Goal: Transaction & Acquisition: Purchase product/service

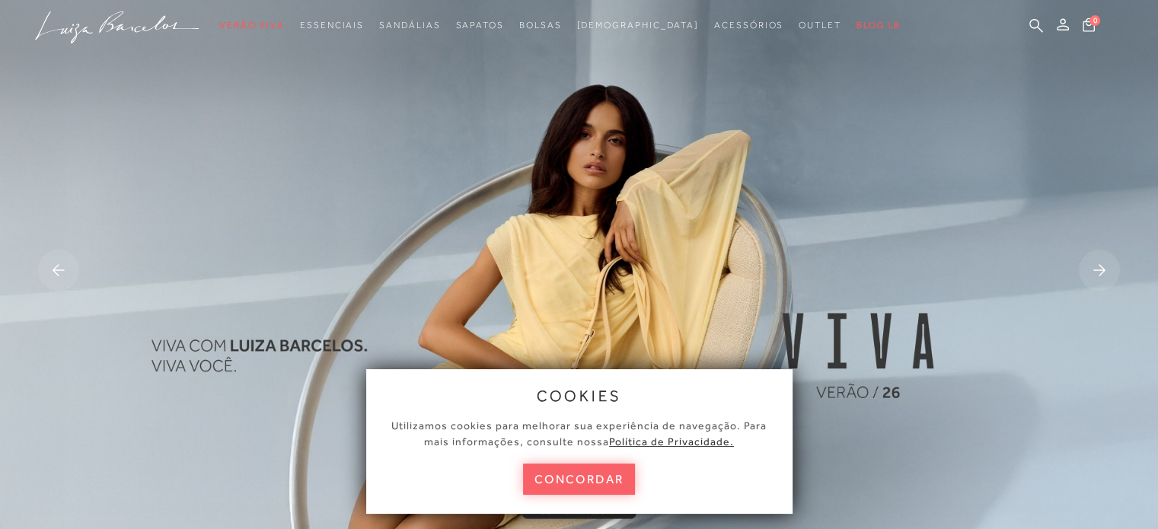
click at [819, 131] on img at bounding box center [579, 271] width 1158 height 543
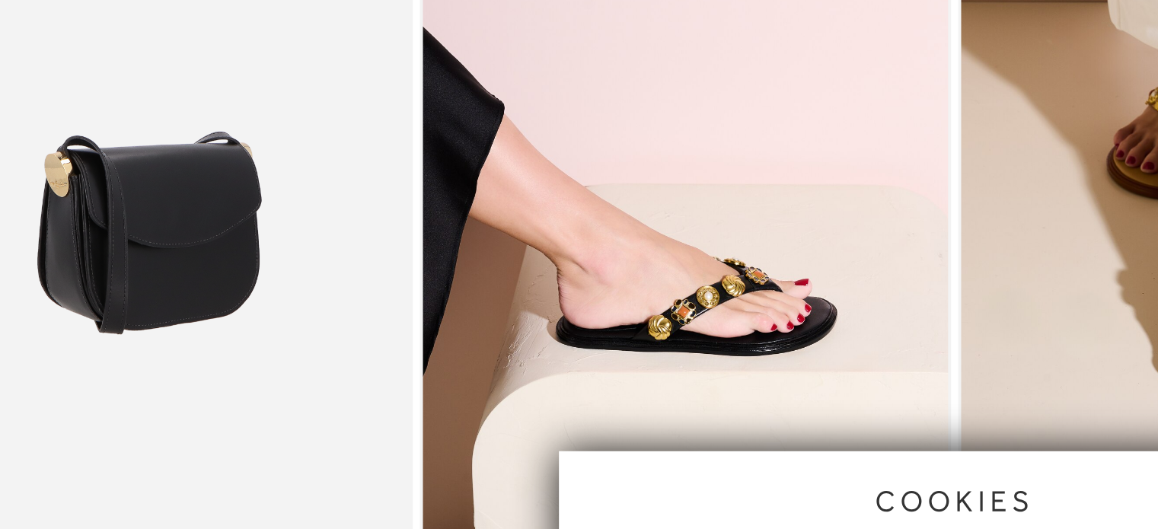
scroll to position [2752, 0]
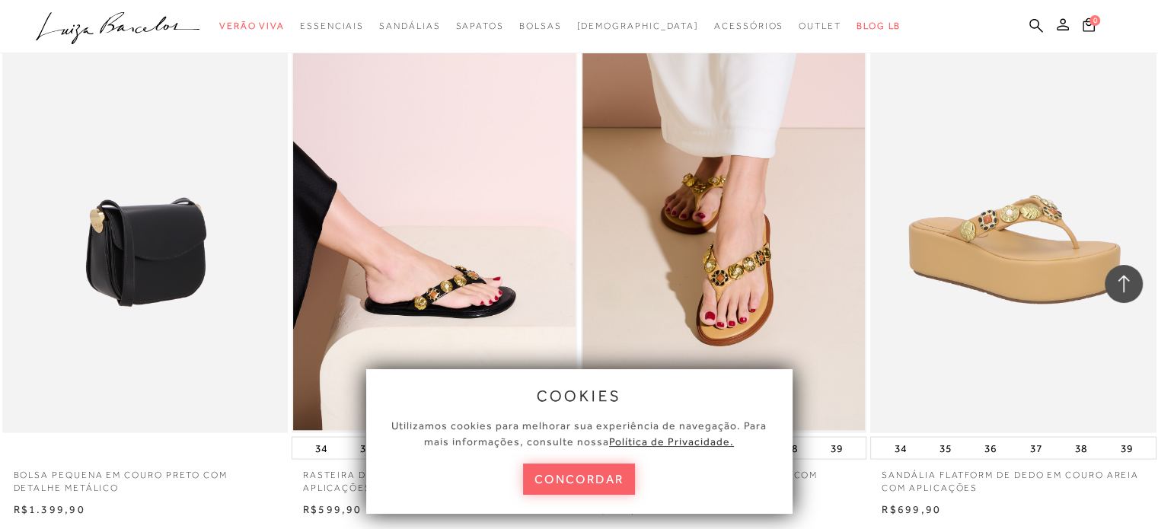
click at [142, 274] on img at bounding box center [146, 219] width 284 height 428
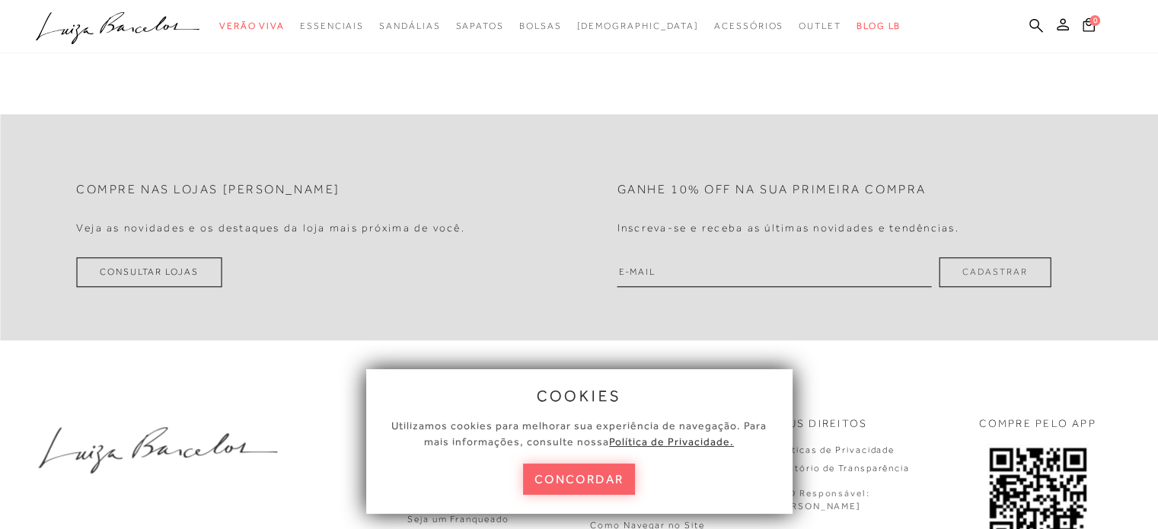
scroll to position [1606, 0]
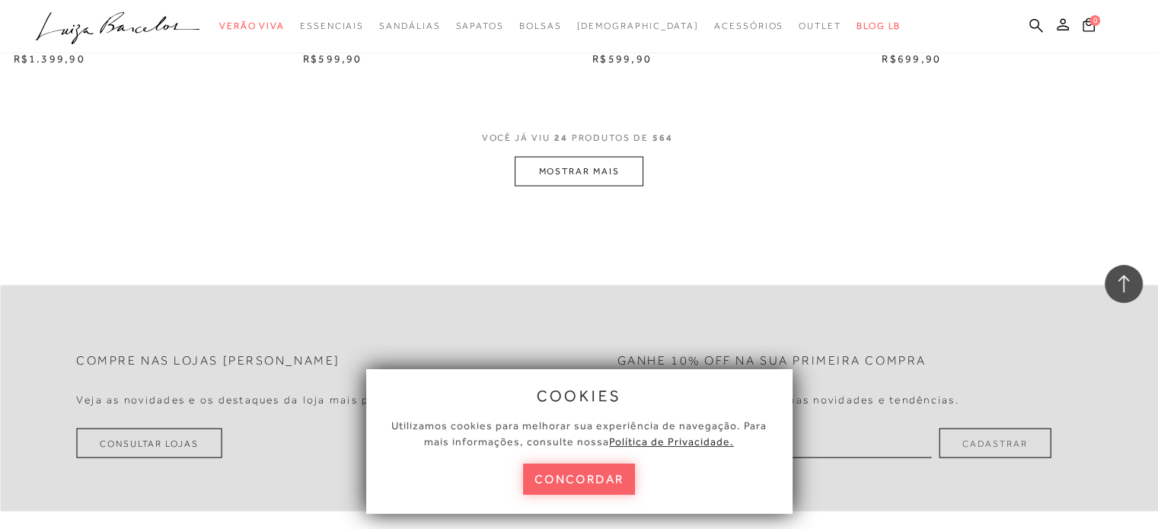
scroll to position [3202, 0]
click at [570, 168] on button "MOSTRAR MAIS" at bounding box center [578, 171] width 128 height 30
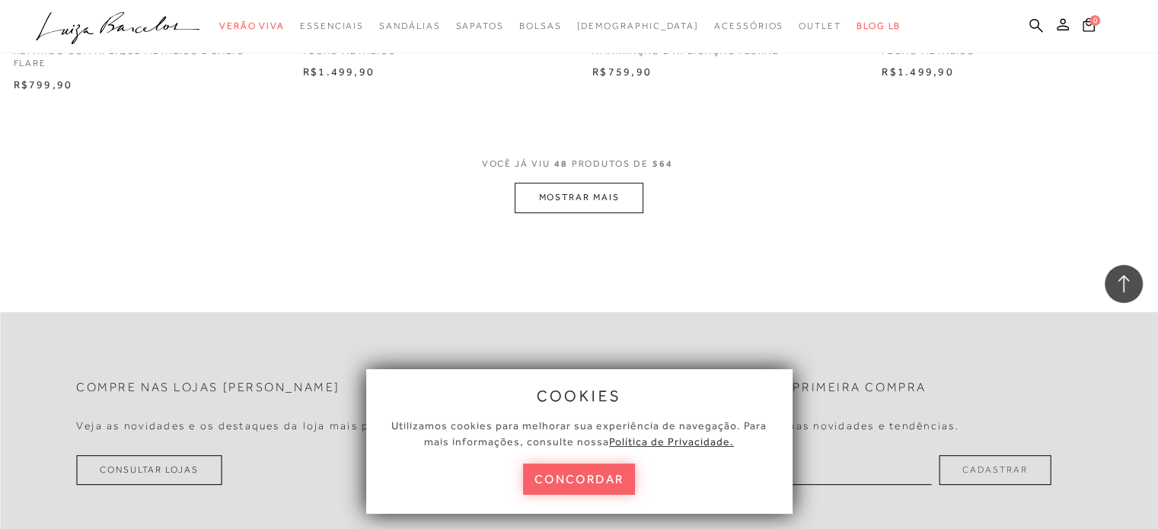
scroll to position [6365, 0]
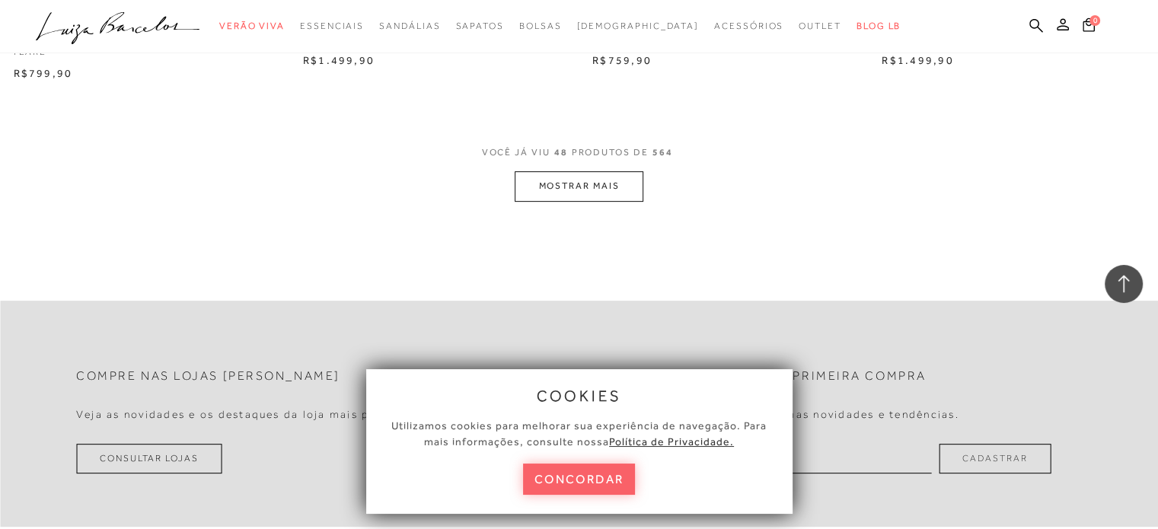
click at [606, 180] on button "MOSTRAR MAIS" at bounding box center [578, 186] width 128 height 30
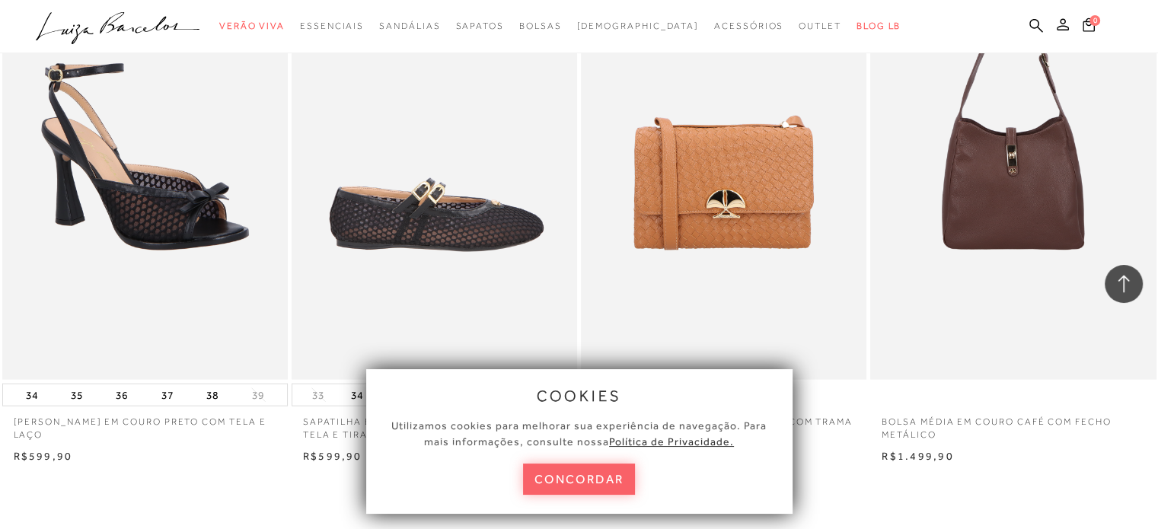
scroll to position [9040, 0]
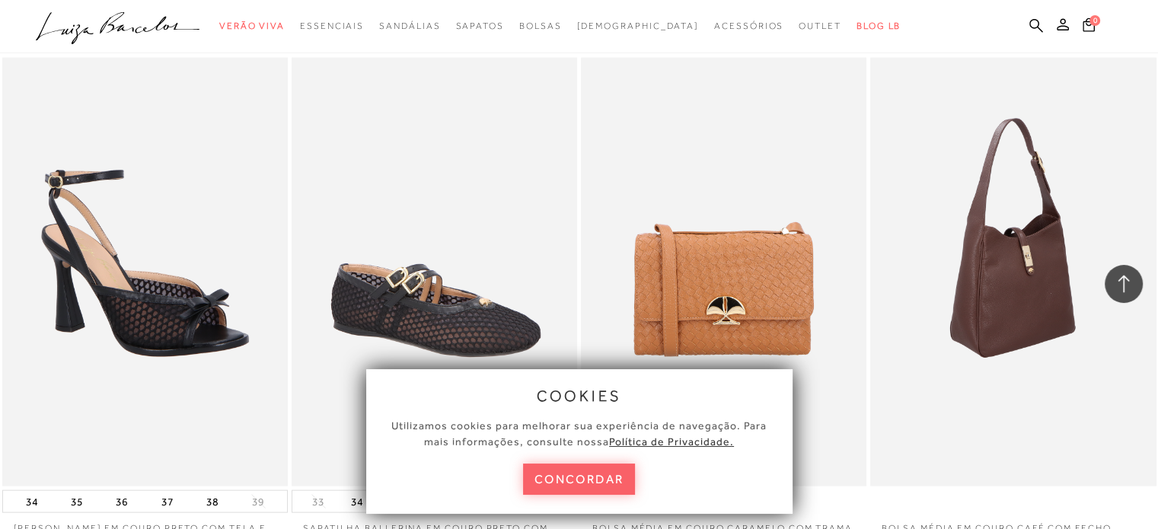
click at [1041, 274] on img at bounding box center [1013, 272] width 284 height 428
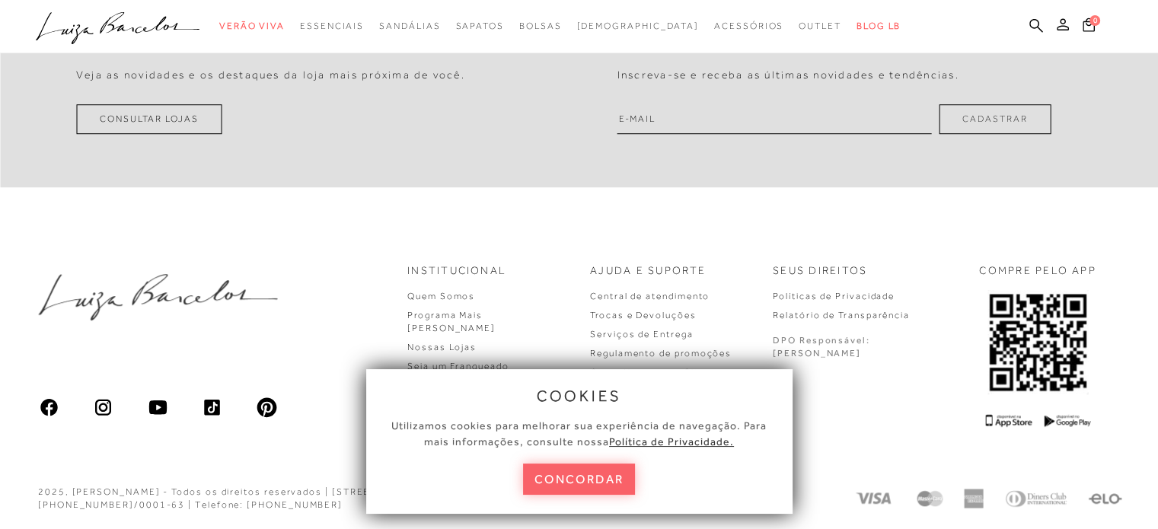
scroll to position [1110, 0]
